Goal: Information Seeking & Learning: Learn about a topic

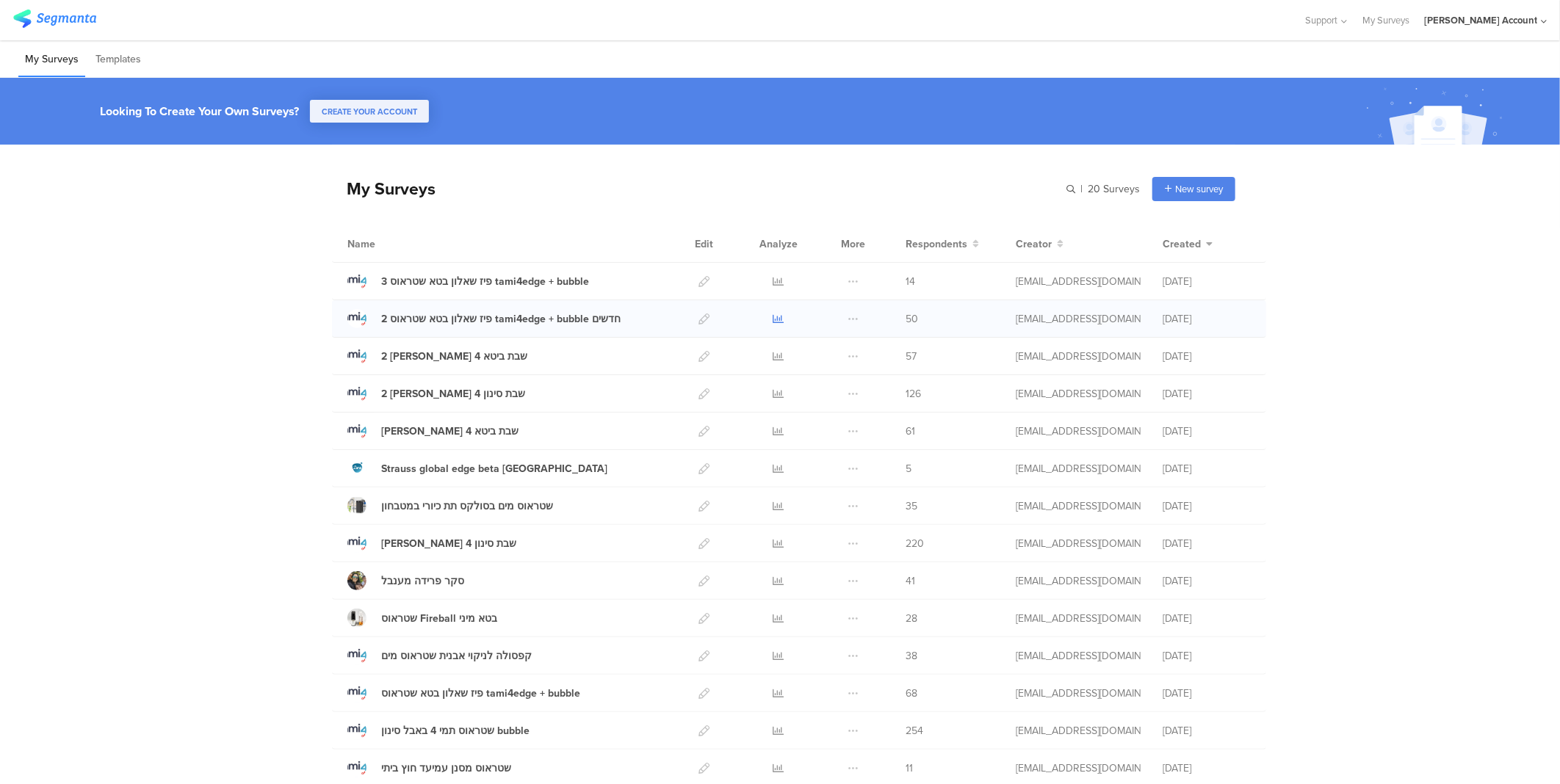
click at [773, 320] on icon at bounding box center [779, 320] width 11 height 11
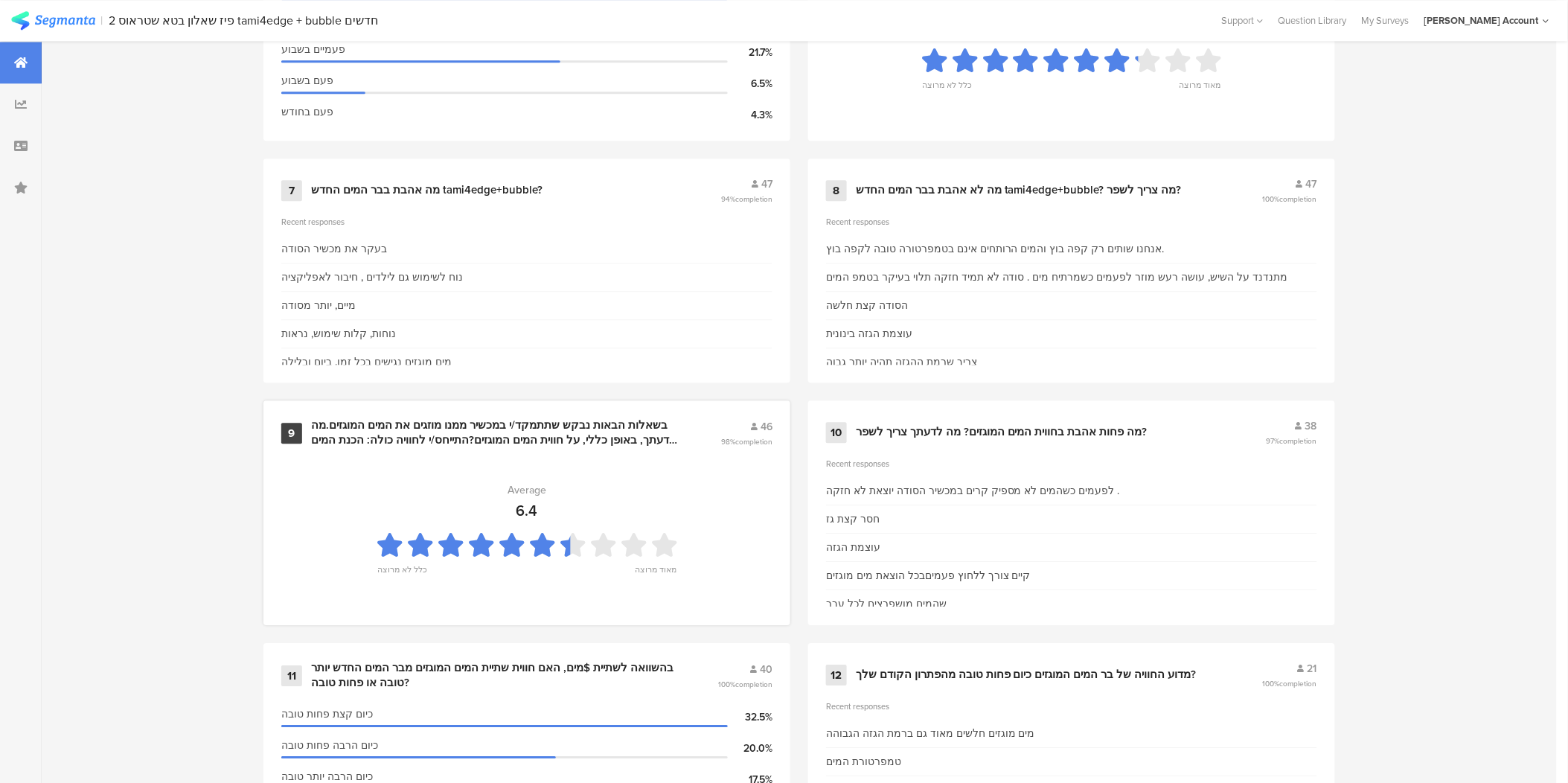
scroll to position [1322, 0]
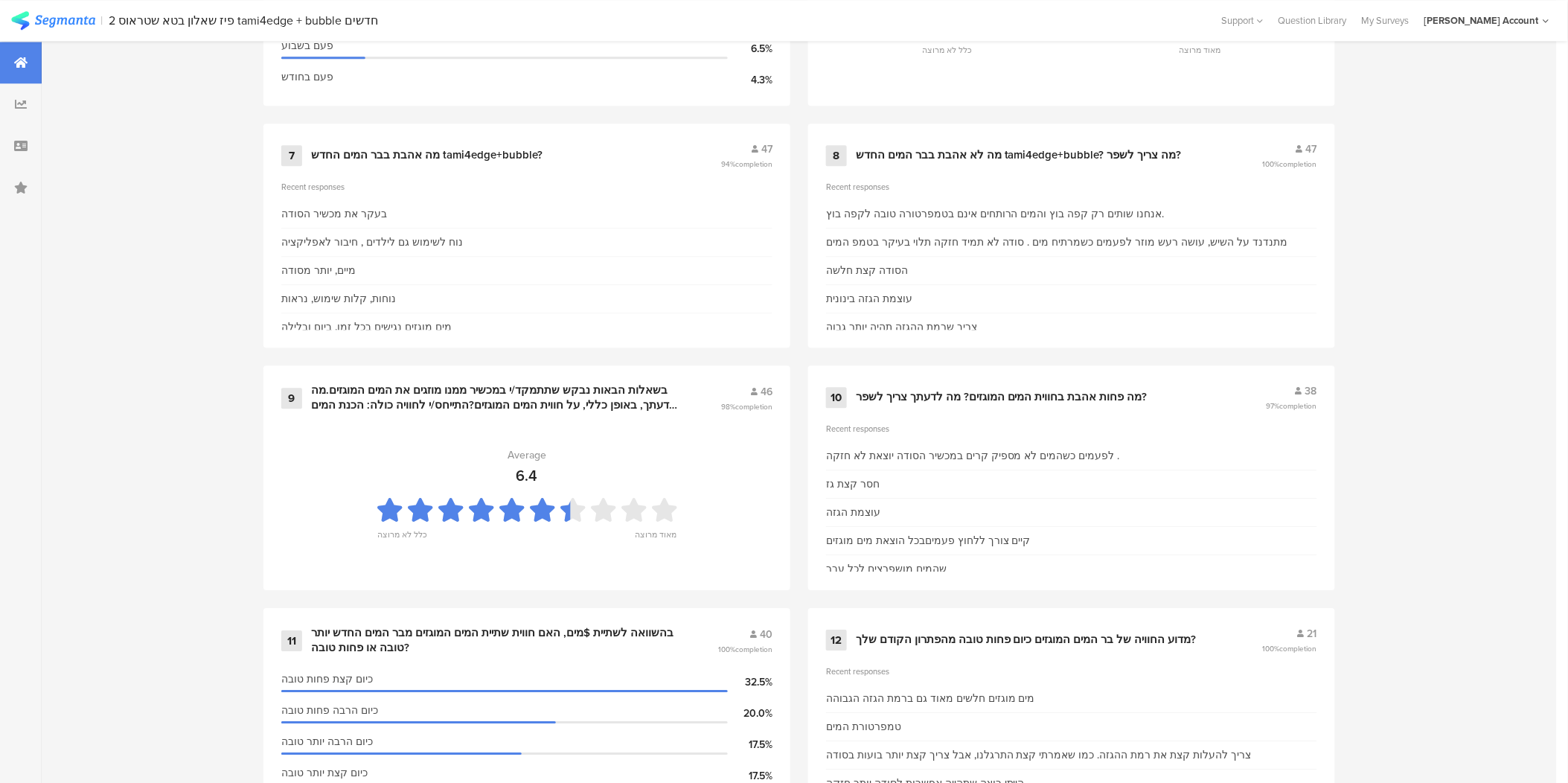
drag, startPoint x: 711, startPoint y: 643, endPoint x: 1492, endPoint y: 479, distance: 798.0
drag, startPoint x: 1492, startPoint y: 479, endPoint x: 1596, endPoint y: 489, distance: 104.5
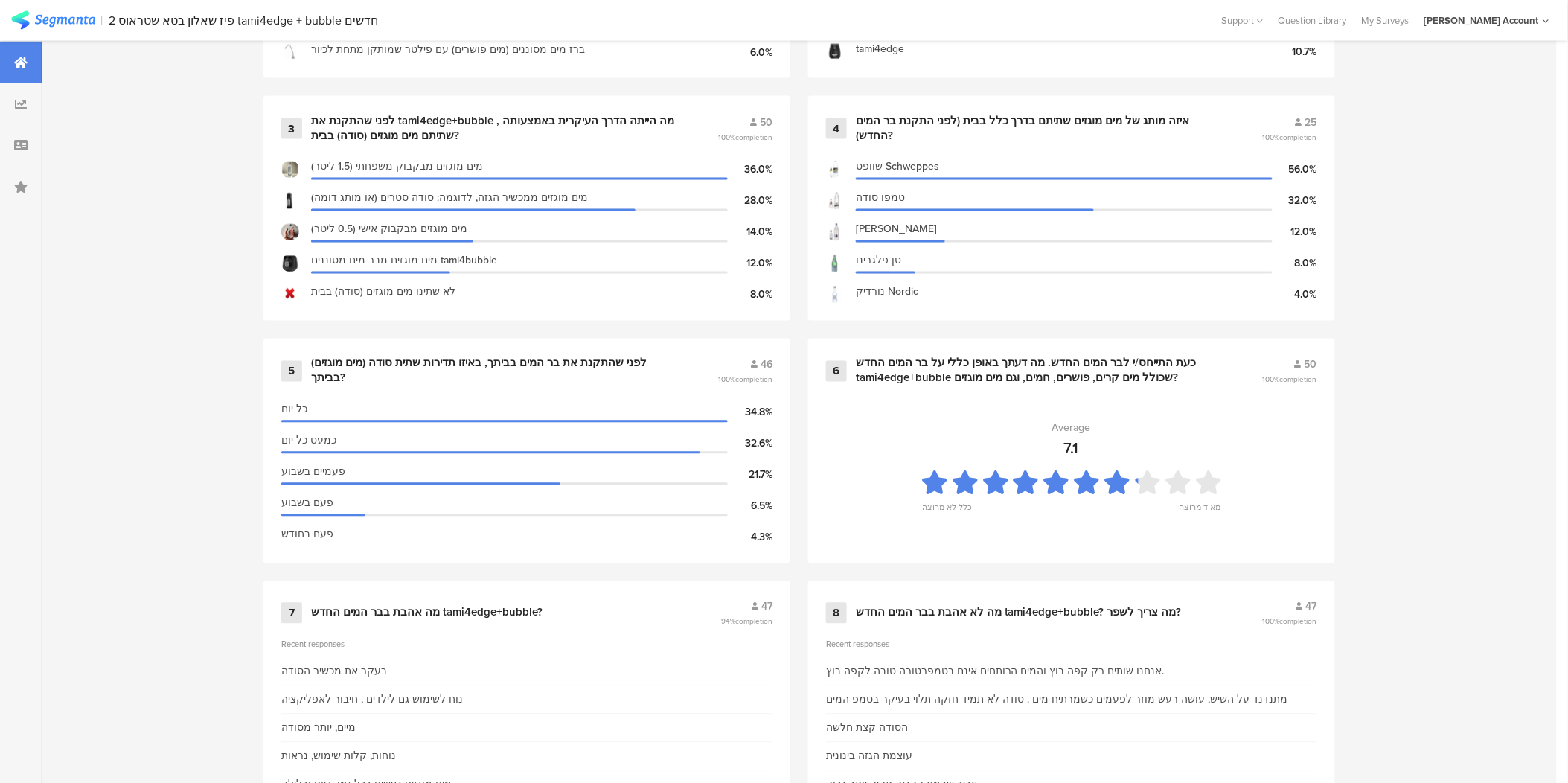
scroll to position [882, 1]
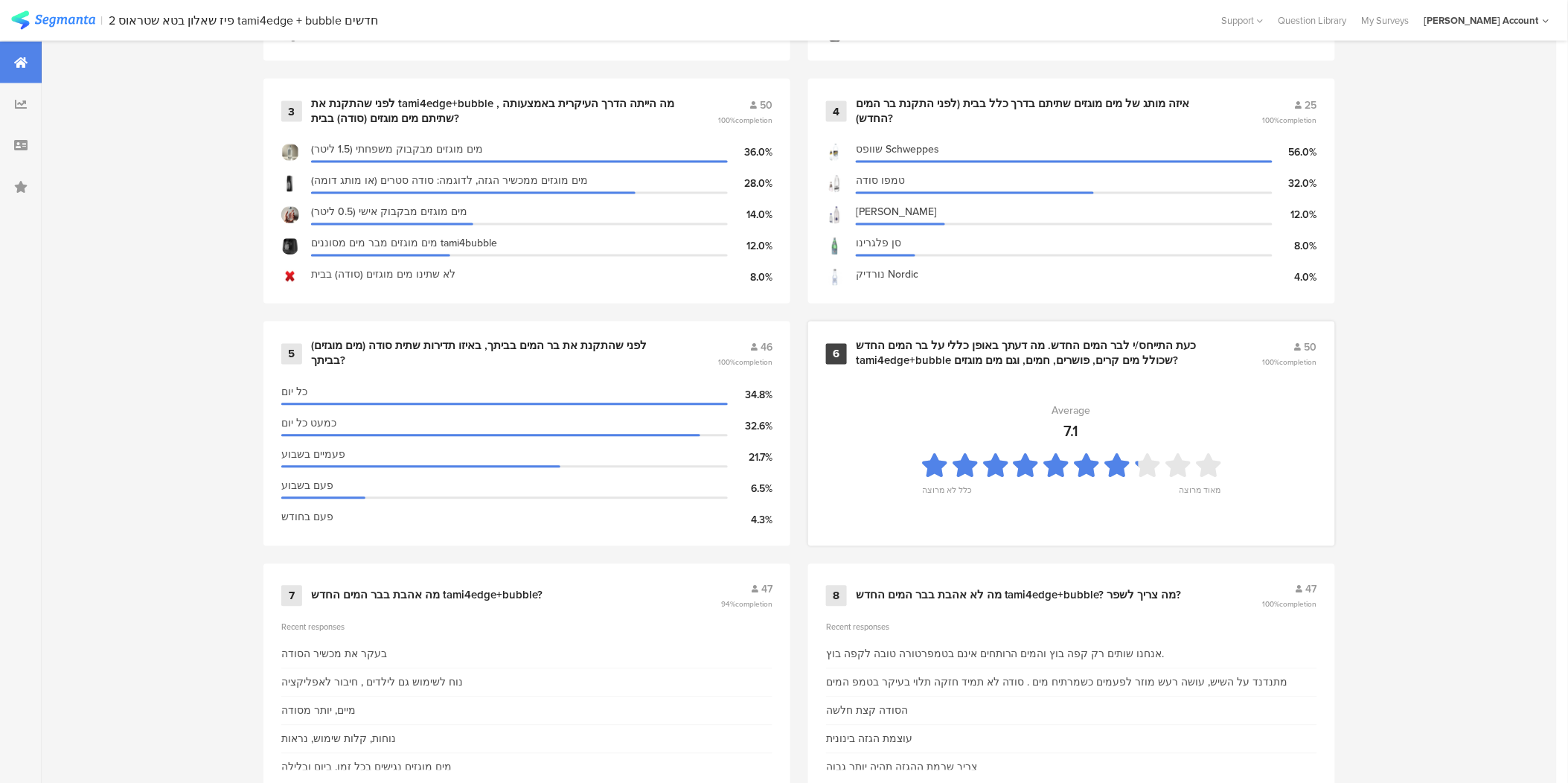
click at [1005, 344] on div "כעת התייחס/י לבר המים החדש. מה דעתך באופן כללי על בר המים החדש tami4edge+bubble…" at bounding box center [1040, 354] width 370 height 29
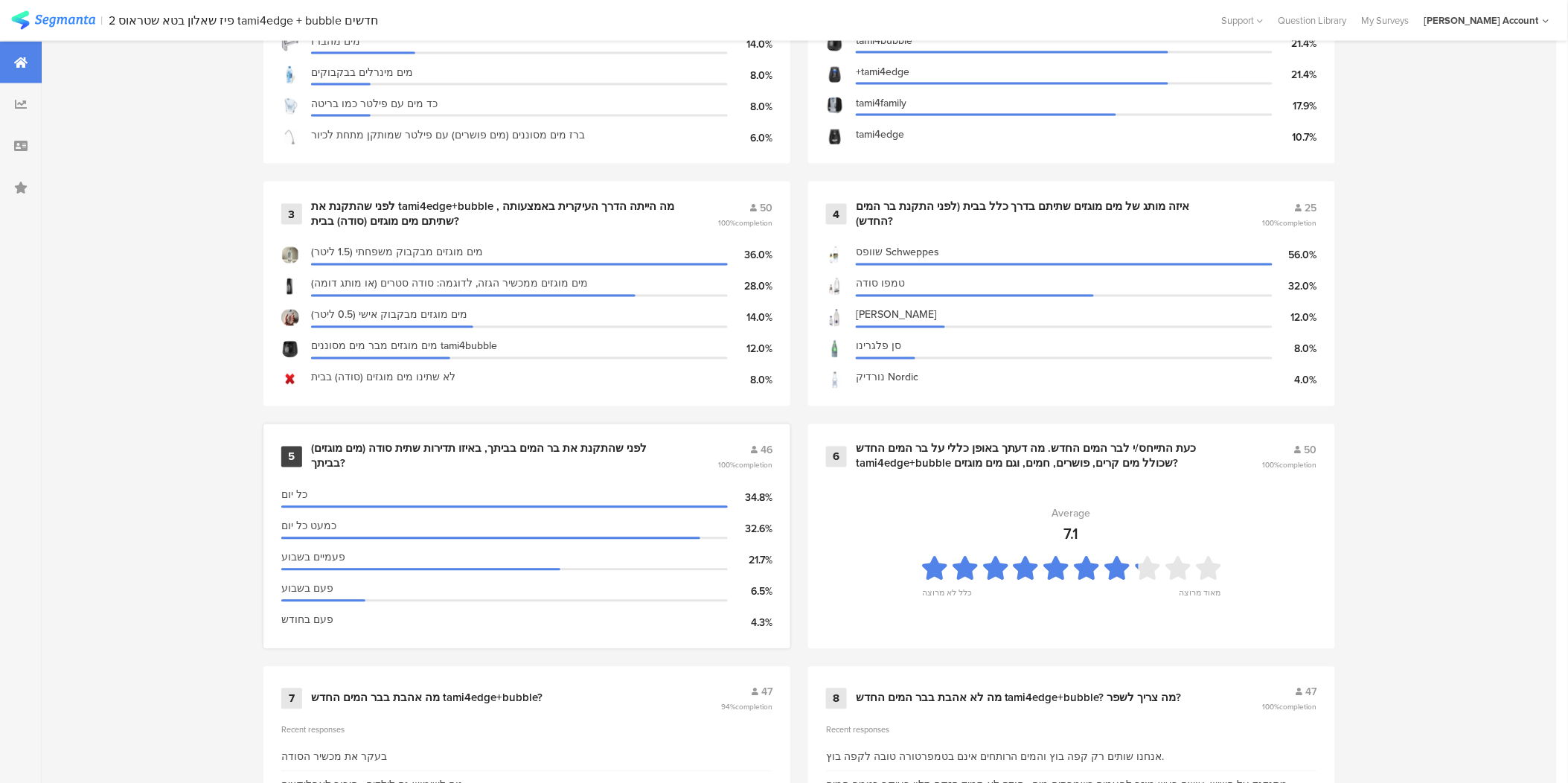
scroll to position [799, 1]
